Goal: Task Accomplishment & Management: Manage account settings

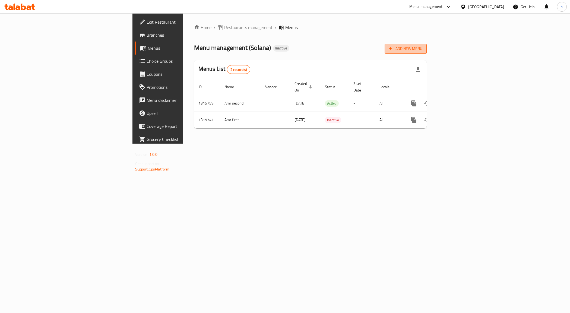
click at [427, 44] on button "Add New Menu" at bounding box center [406, 49] width 42 height 10
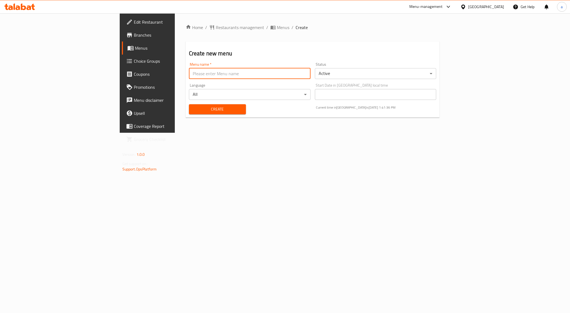
click at [222, 74] on input "text" at bounding box center [250, 73] width 122 height 11
type input "Amr 3rd"
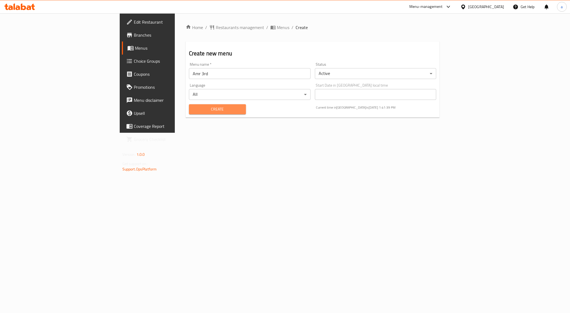
click at [193, 112] on span "Create" at bounding box center [217, 109] width 48 height 7
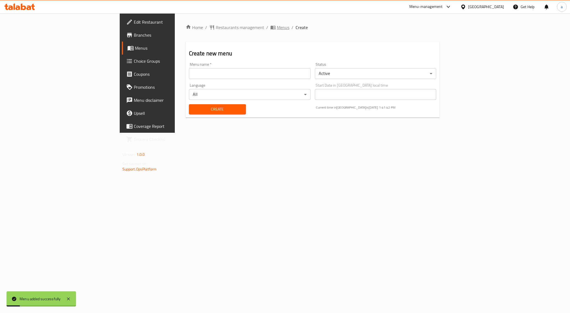
click at [277, 26] on span "Menus" at bounding box center [283, 27] width 12 height 7
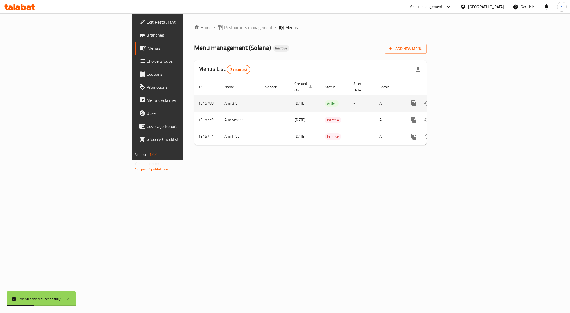
click at [460, 97] on link "enhanced table" at bounding box center [453, 103] width 13 height 13
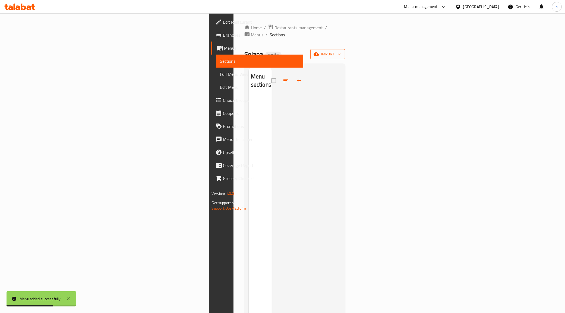
click at [341, 51] on span "import" at bounding box center [328, 54] width 26 height 7
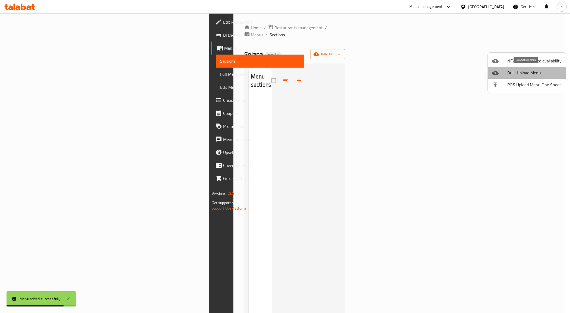
click at [510, 73] on span "Bulk Upload Menu" at bounding box center [535, 73] width 54 height 7
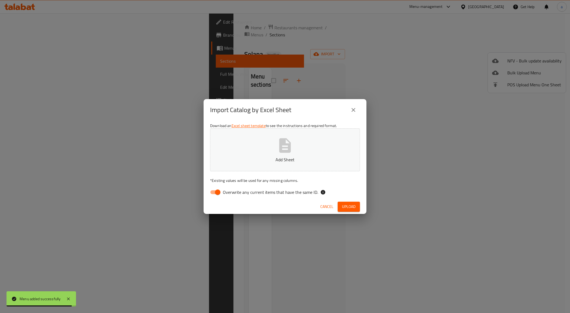
click at [218, 190] on input "Overwrite any current items that have the same ID." at bounding box center [217, 192] width 31 height 10
checkbox input "false"
click at [358, 203] on button "Upload" at bounding box center [349, 207] width 22 height 10
click at [319, 137] on button "Add Sheet" at bounding box center [285, 149] width 150 height 43
click at [347, 207] on span "Upload" at bounding box center [349, 206] width 14 height 7
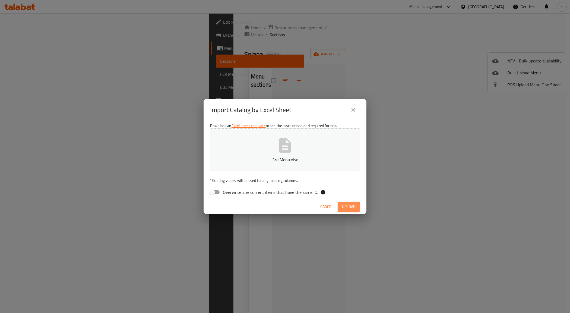
click at [348, 205] on span "Upload" at bounding box center [349, 206] width 14 height 7
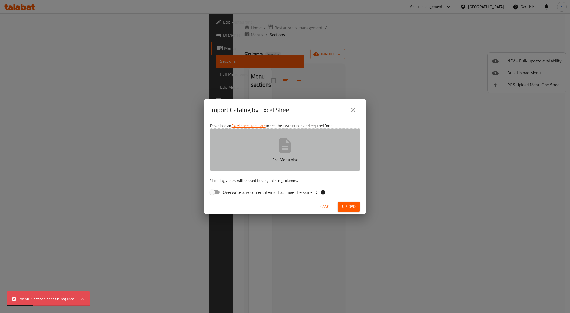
click at [315, 152] on button "3rd Menu.xlsx" at bounding box center [285, 149] width 150 height 43
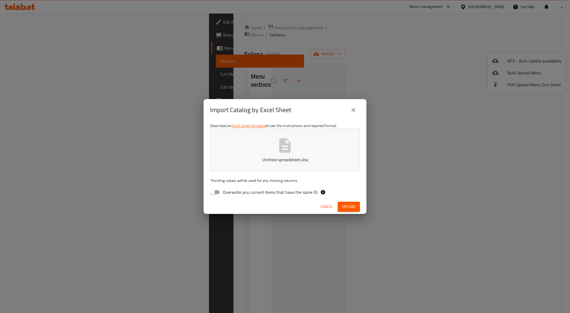
click at [350, 203] on span "Upload" at bounding box center [349, 206] width 14 height 7
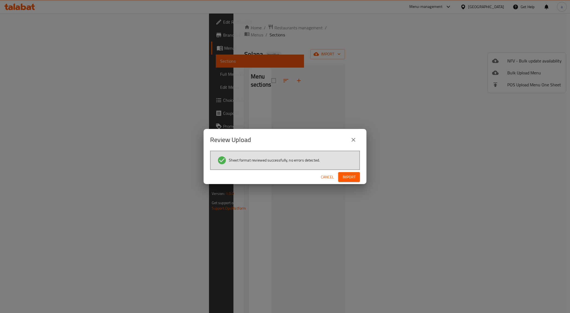
click at [346, 173] on button "Import" at bounding box center [349, 177] width 22 height 10
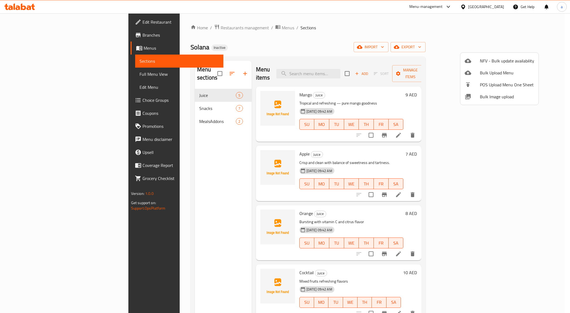
click at [346, 24] on div at bounding box center [285, 156] width 570 height 313
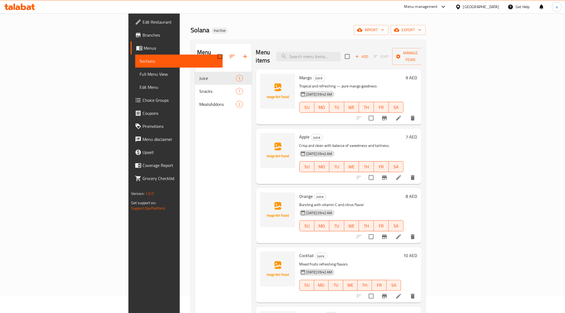
scroll to position [34, 0]
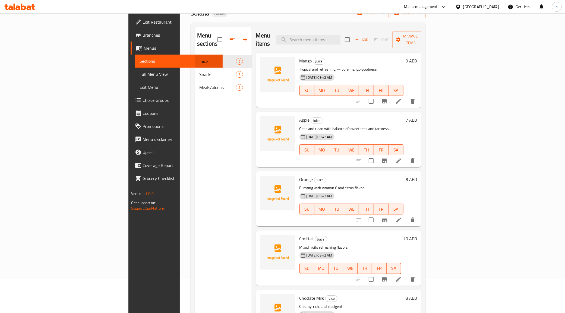
click at [140, 74] on span "Full Menu View" at bounding box center [179, 74] width 79 height 7
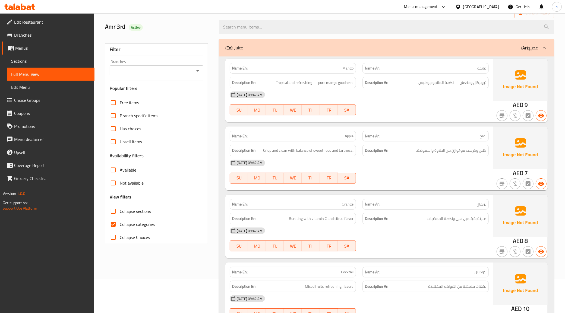
click at [143, 224] on span "Collapse categories" at bounding box center [137, 224] width 35 height 7
click at [120, 224] on input "Collapse categories" at bounding box center [113, 224] width 13 height 13
checkbox input "false"
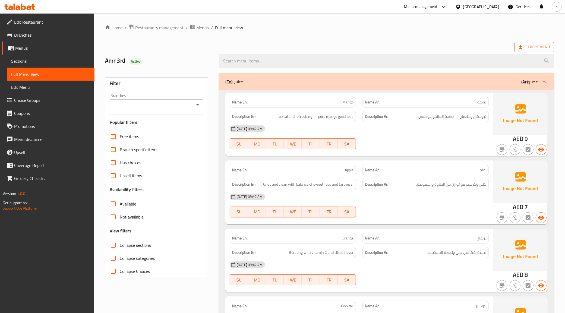
click at [532, 46] on span "Export Menu" at bounding box center [534, 47] width 31 height 7
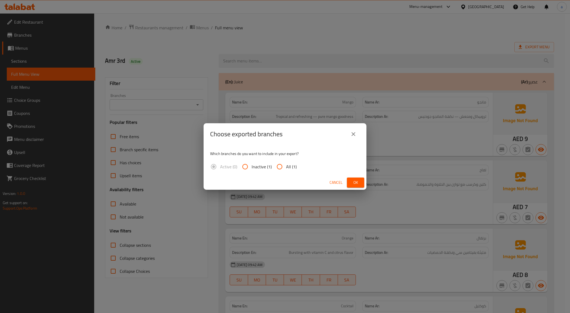
click at [289, 166] on span "All (1)" at bounding box center [291, 167] width 11 height 7
click at [286, 166] on input "All (1)" at bounding box center [279, 166] width 13 height 13
radio input "true"
click at [358, 182] on span "Ok" at bounding box center [356, 182] width 9 height 7
